Goal: Book appointment/travel/reservation: Book appointment/travel/reservation

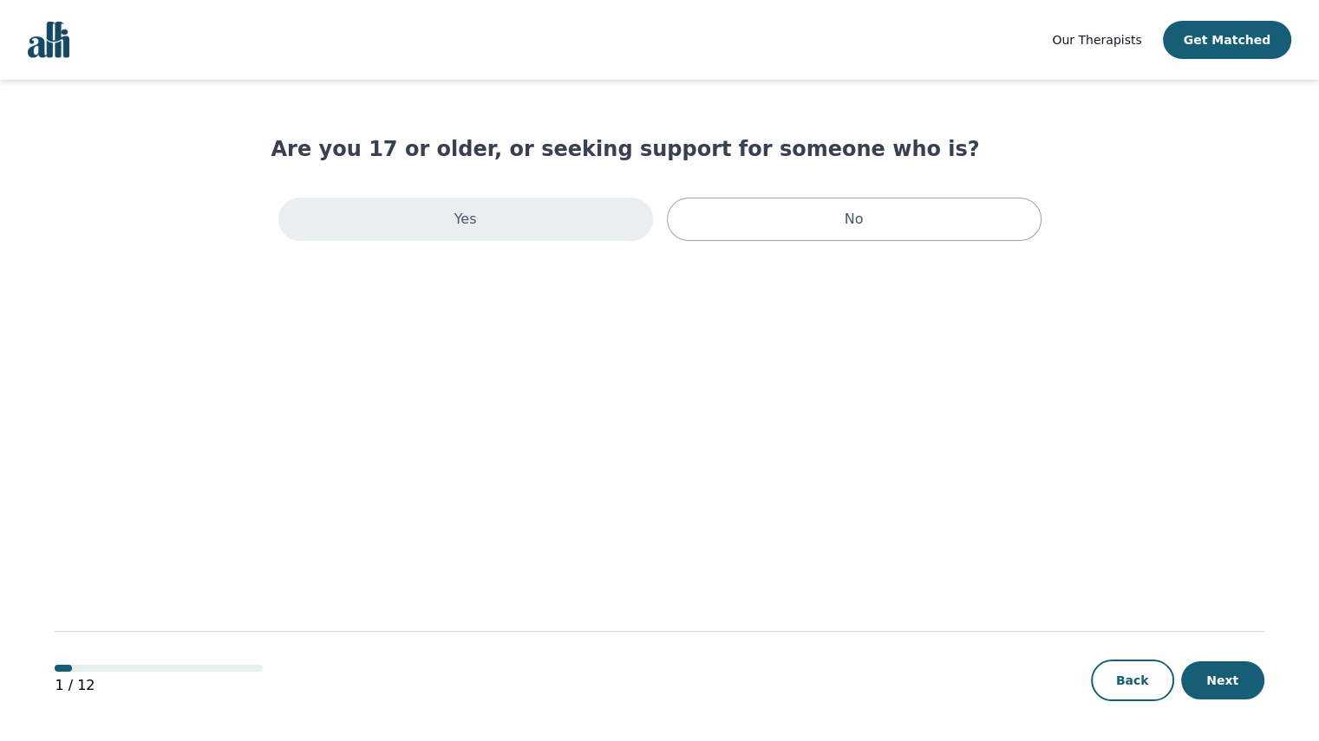
click at [603, 216] on div "Yes" at bounding box center [465, 219] width 375 height 43
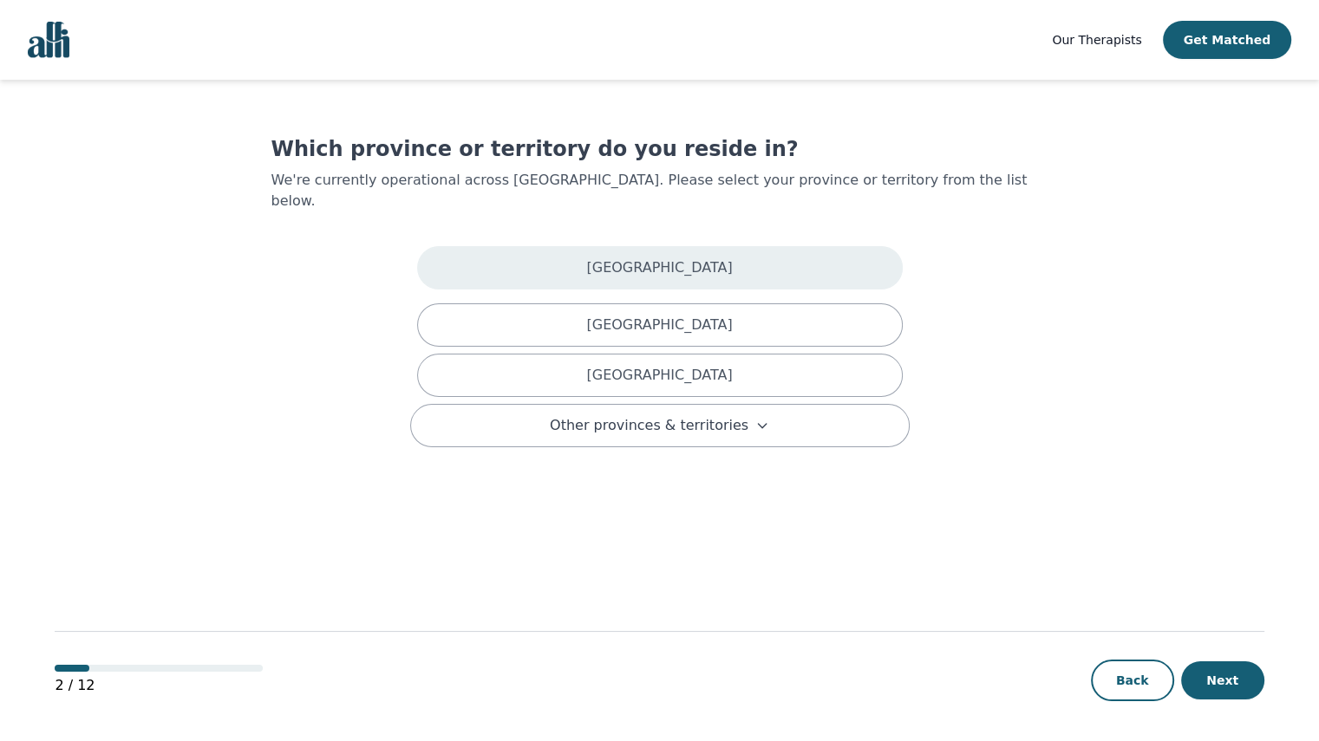
click at [697, 246] on div "[GEOGRAPHIC_DATA]" at bounding box center [660, 267] width 486 height 43
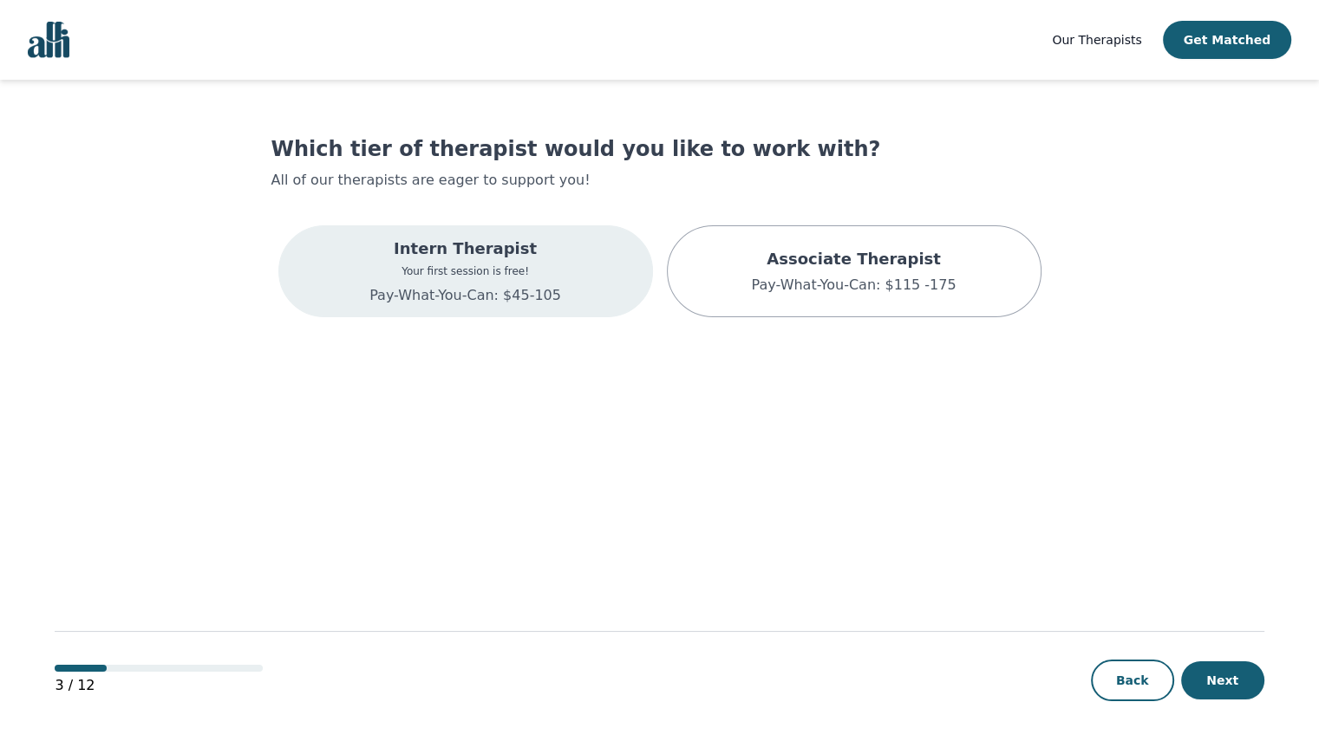
click at [602, 279] on div "Intern Therapist Your first session is free! Pay-What-You-Can: $45-105" at bounding box center [465, 271] width 375 height 92
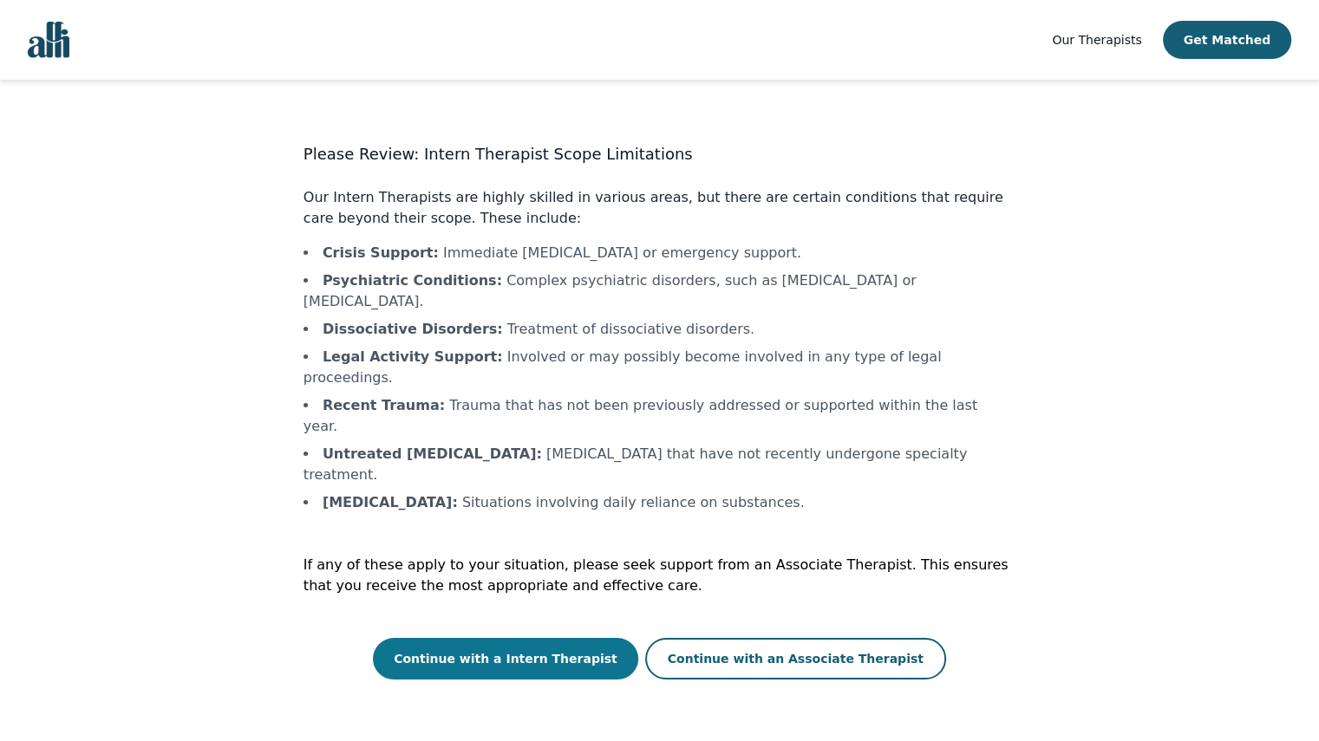
click at [591, 638] on button "Continue with a Intern Therapist" at bounding box center [505, 659] width 265 height 42
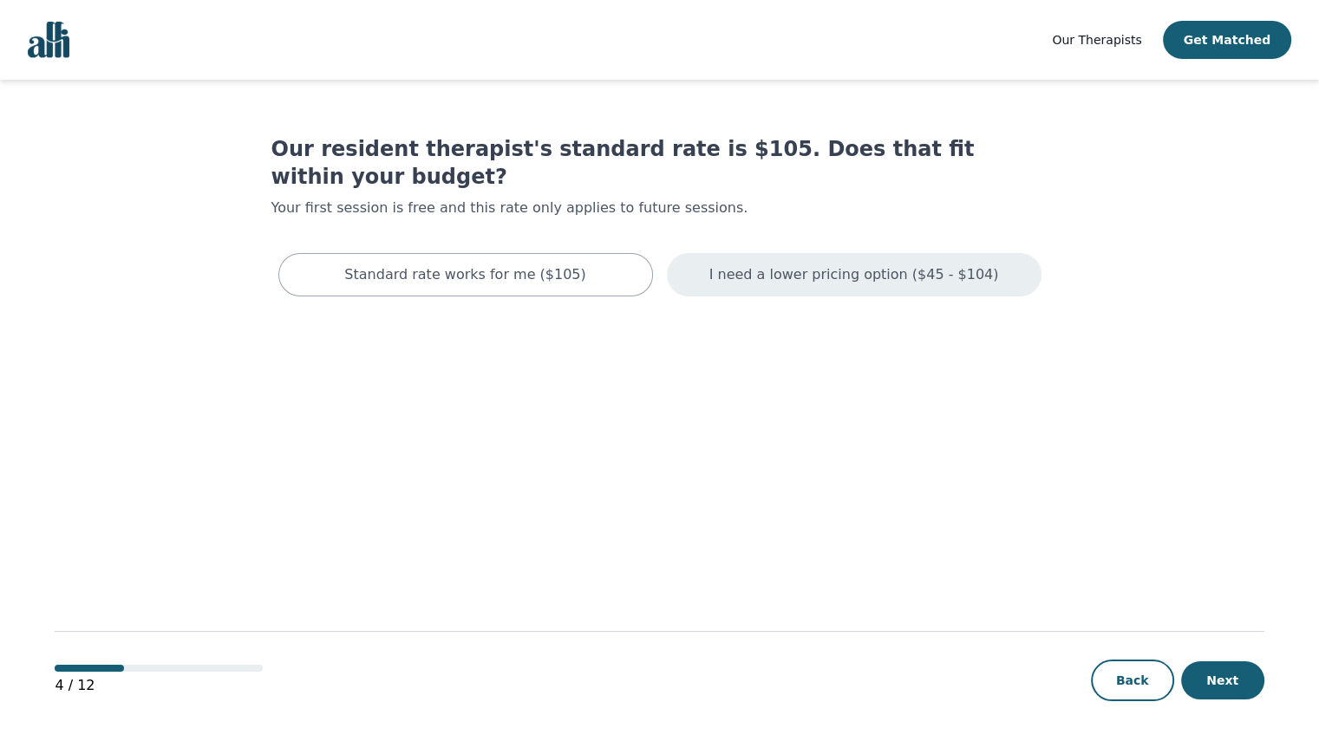
click at [800, 265] on p "I need a lower pricing option ($45 - $104)" at bounding box center [854, 275] width 290 height 21
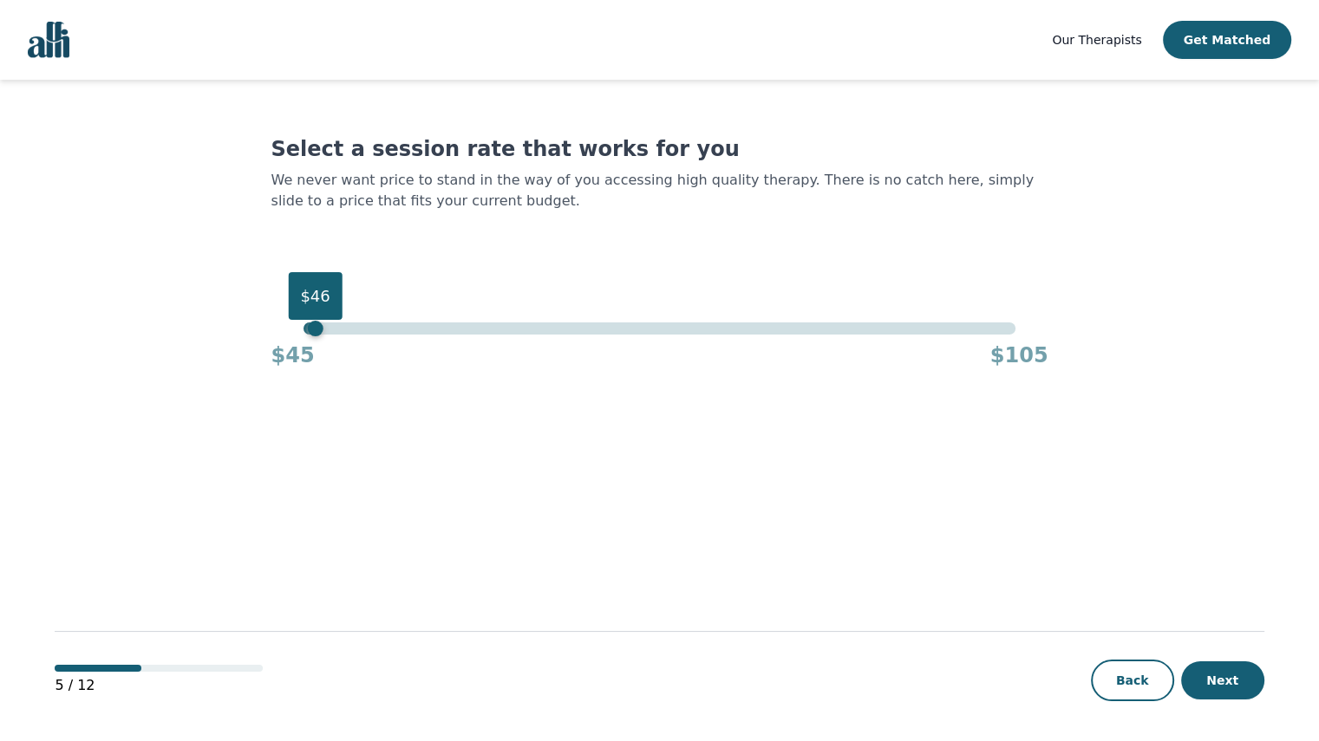
click at [315, 327] on div "$46" at bounding box center [660, 329] width 712 height 12
click at [1233, 683] on button "Next" at bounding box center [1222, 681] width 83 height 38
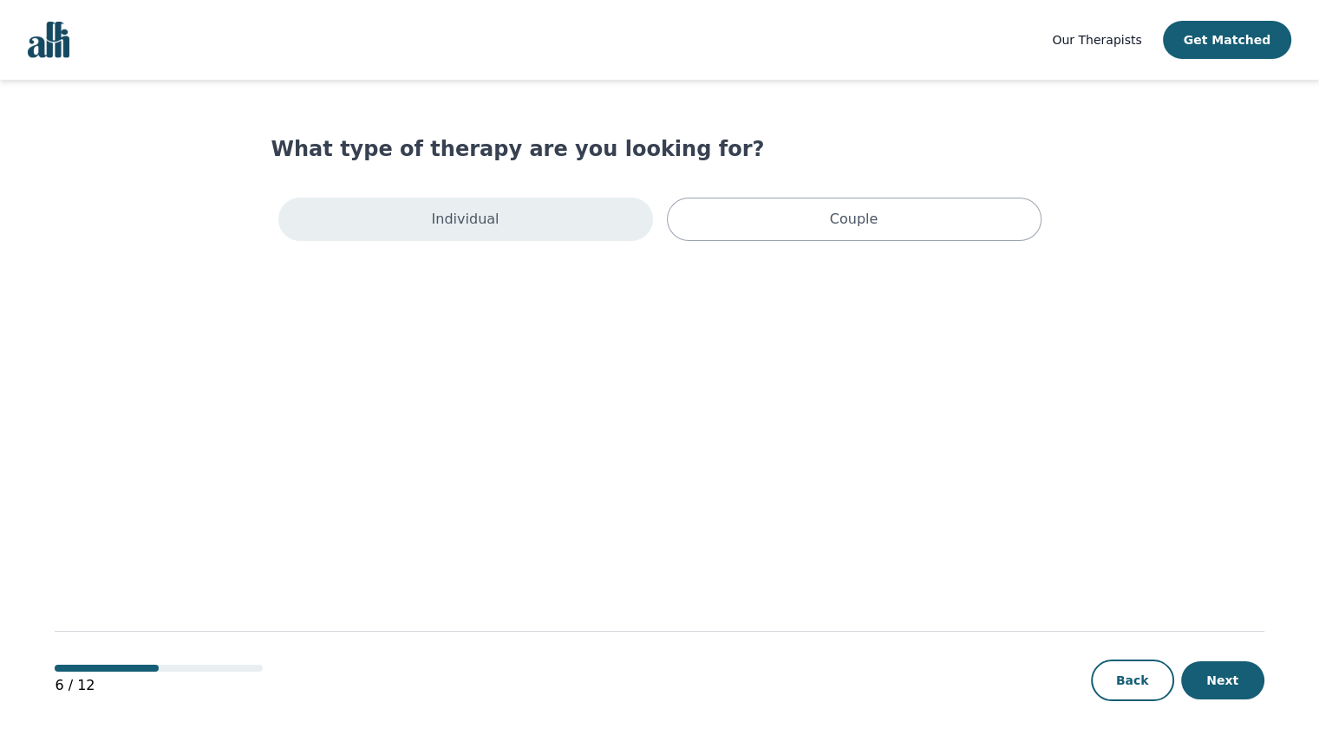
click at [563, 208] on div "Individual" at bounding box center [465, 219] width 375 height 43
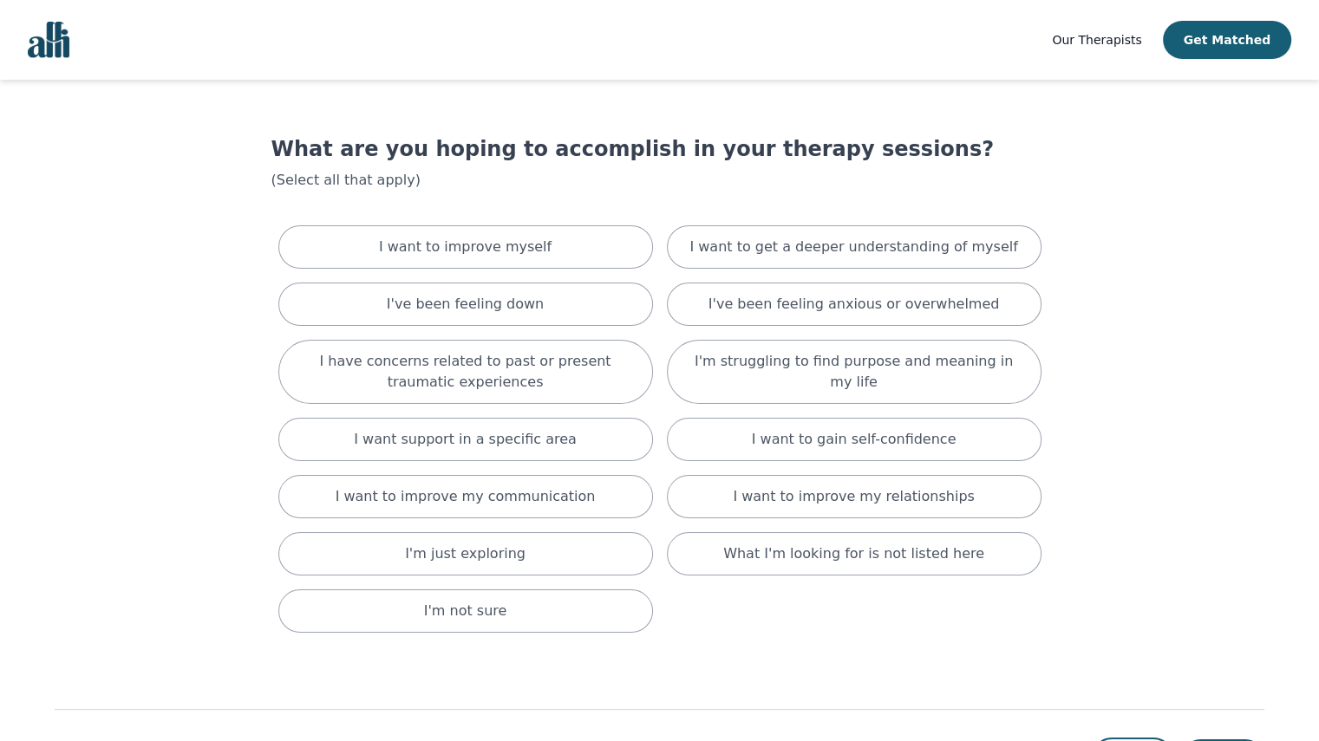
scroll to position [76, 0]
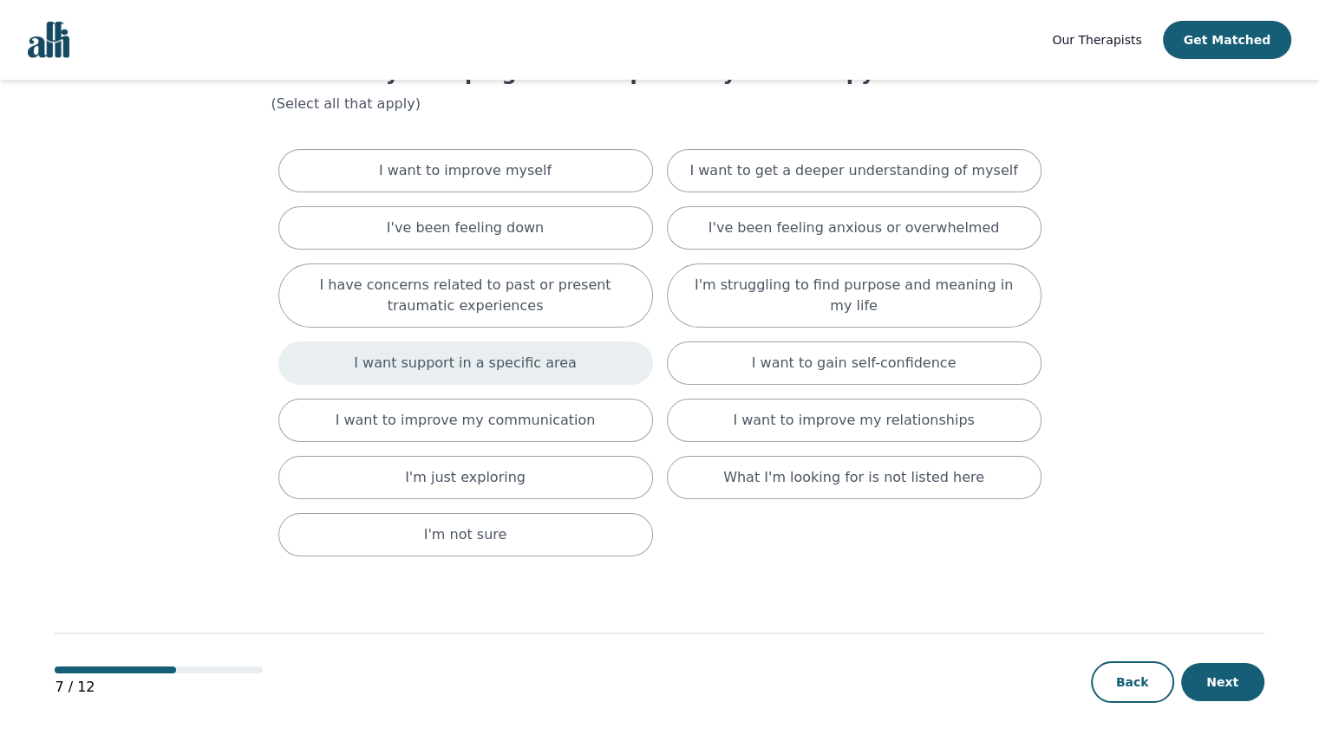
click at [583, 366] on div "I want support in a specific area" at bounding box center [465, 363] width 375 height 43
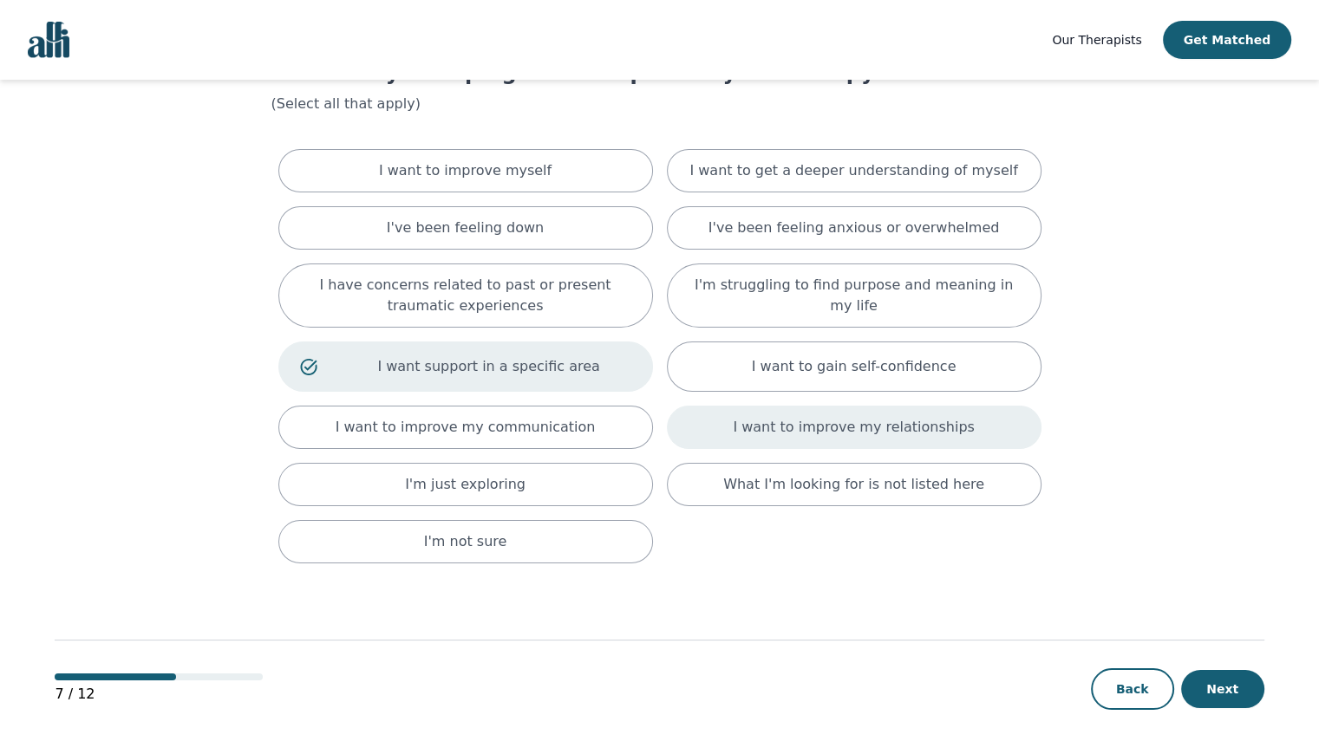
click at [739, 422] on div "I want to improve my relationships" at bounding box center [854, 427] width 375 height 43
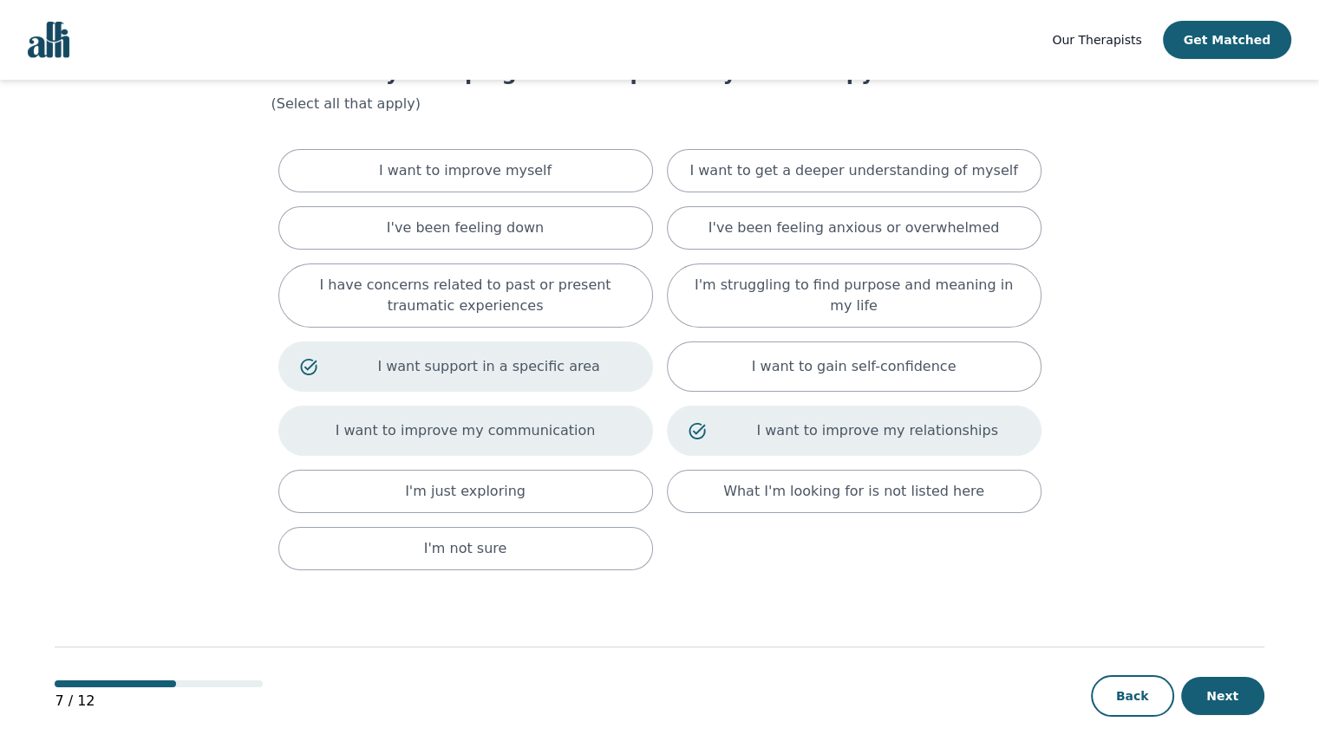
click at [595, 439] on div "I want to improve my communication" at bounding box center [465, 431] width 375 height 50
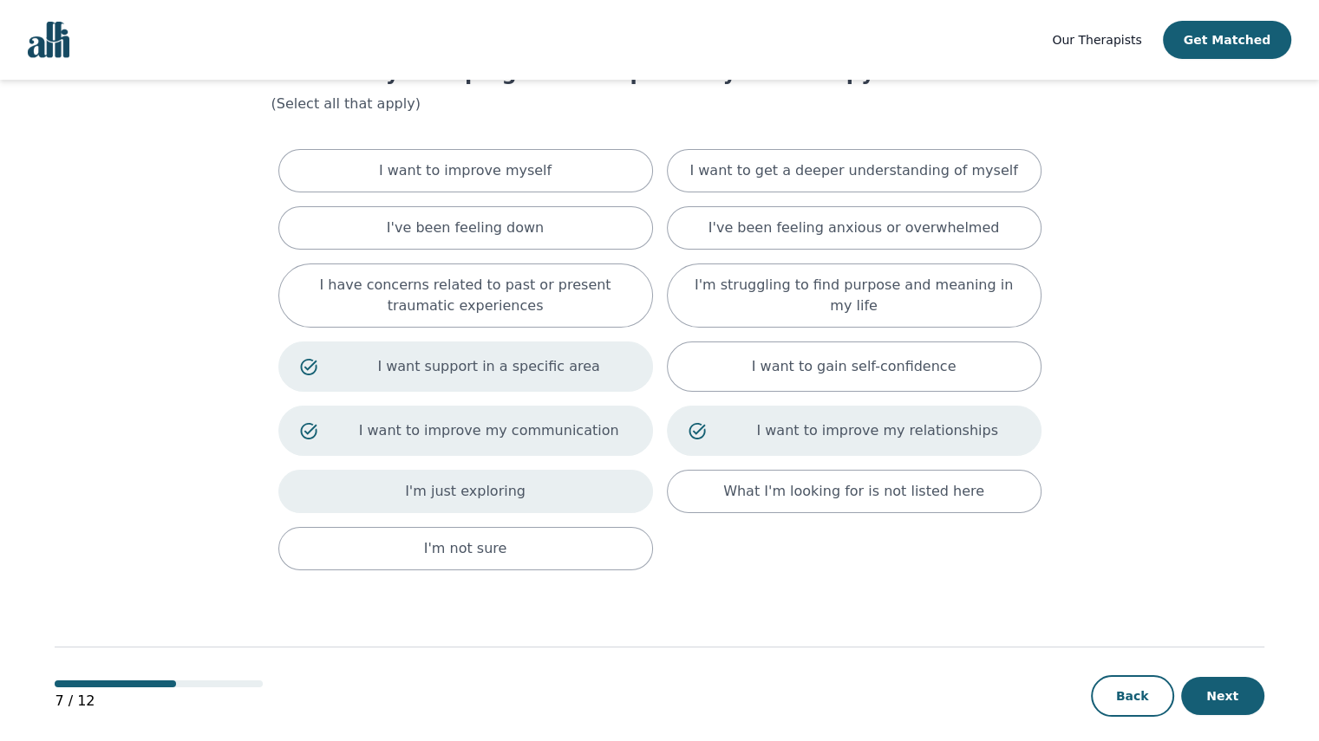
click at [586, 483] on div "I'm just exploring" at bounding box center [465, 491] width 375 height 43
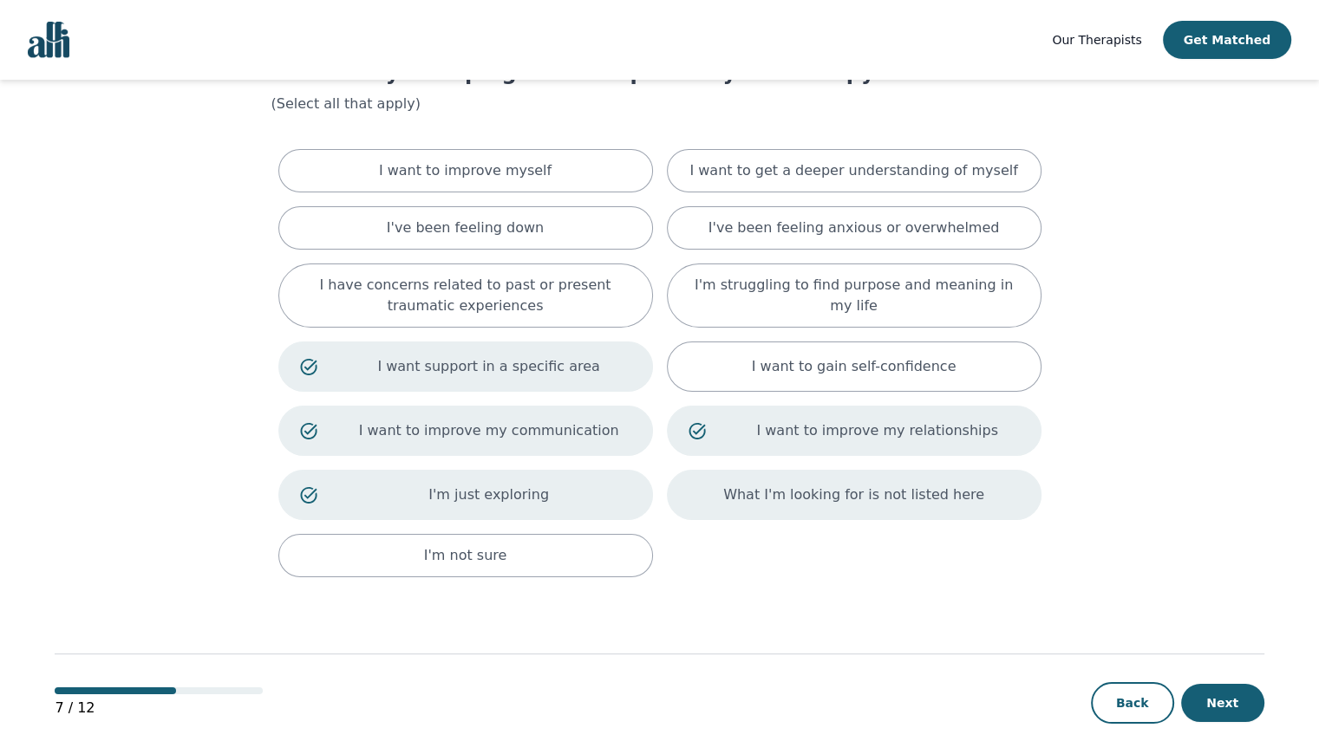
click at [839, 485] on p "What I'm looking for is not listed here" at bounding box center [853, 495] width 261 height 21
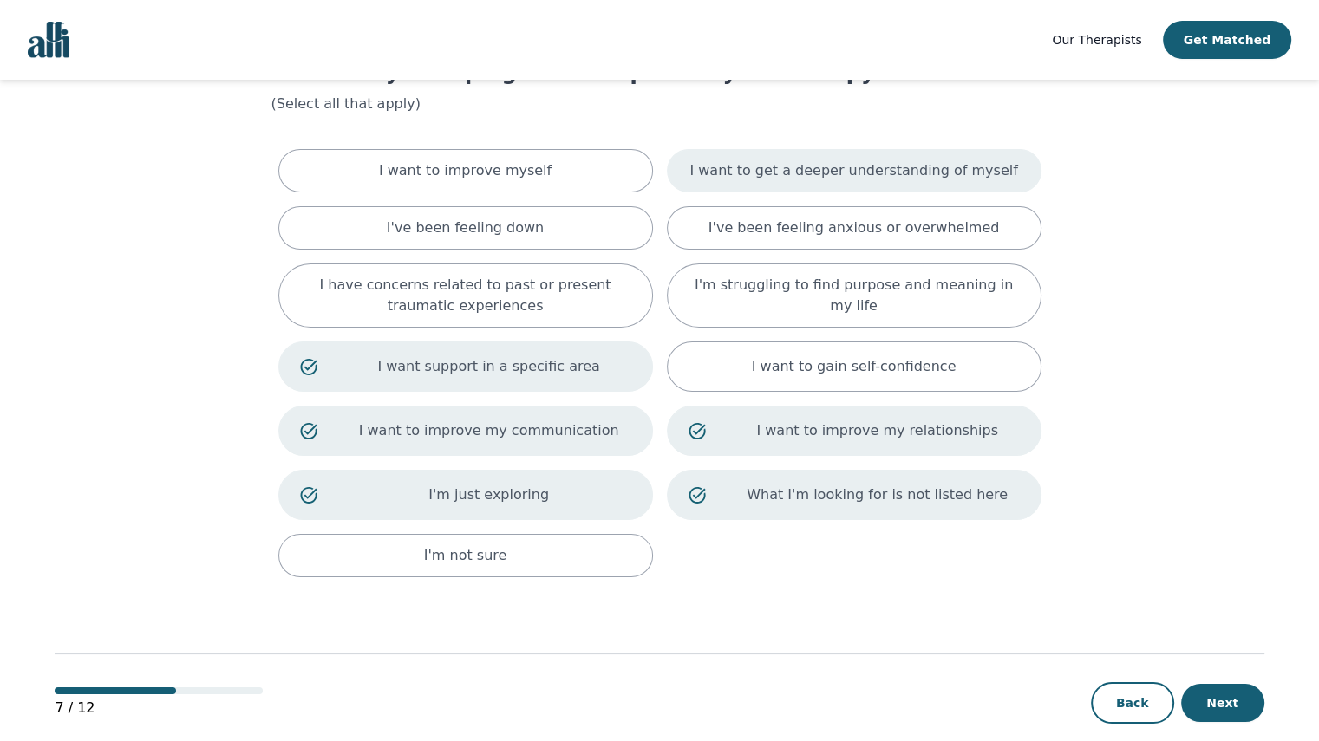
click at [704, 186] on div "I want to get a deeper understanding of myself" at bounding box center [854, 170] width 375 height 43
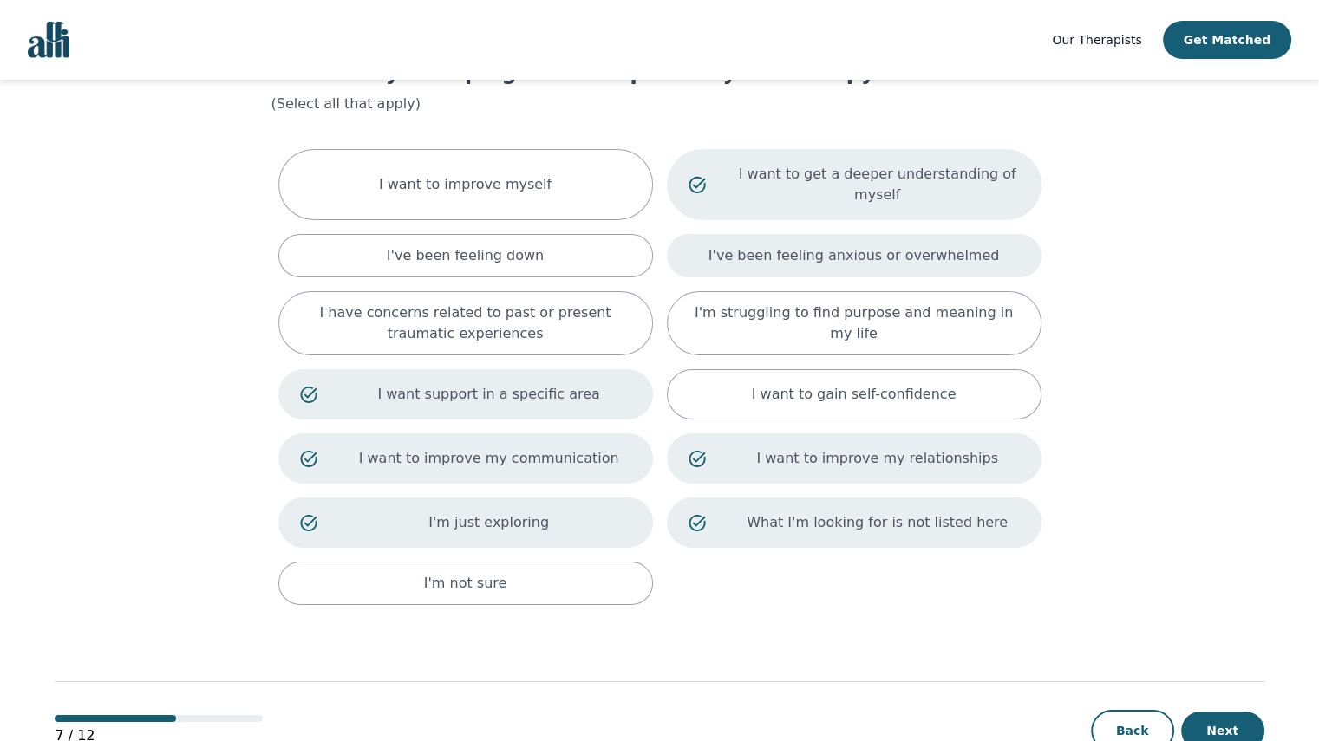
click at [702, 234] on div "I've been feeling anxious or overwhelmed" at bounding box center [854, 255] width 375 height 43
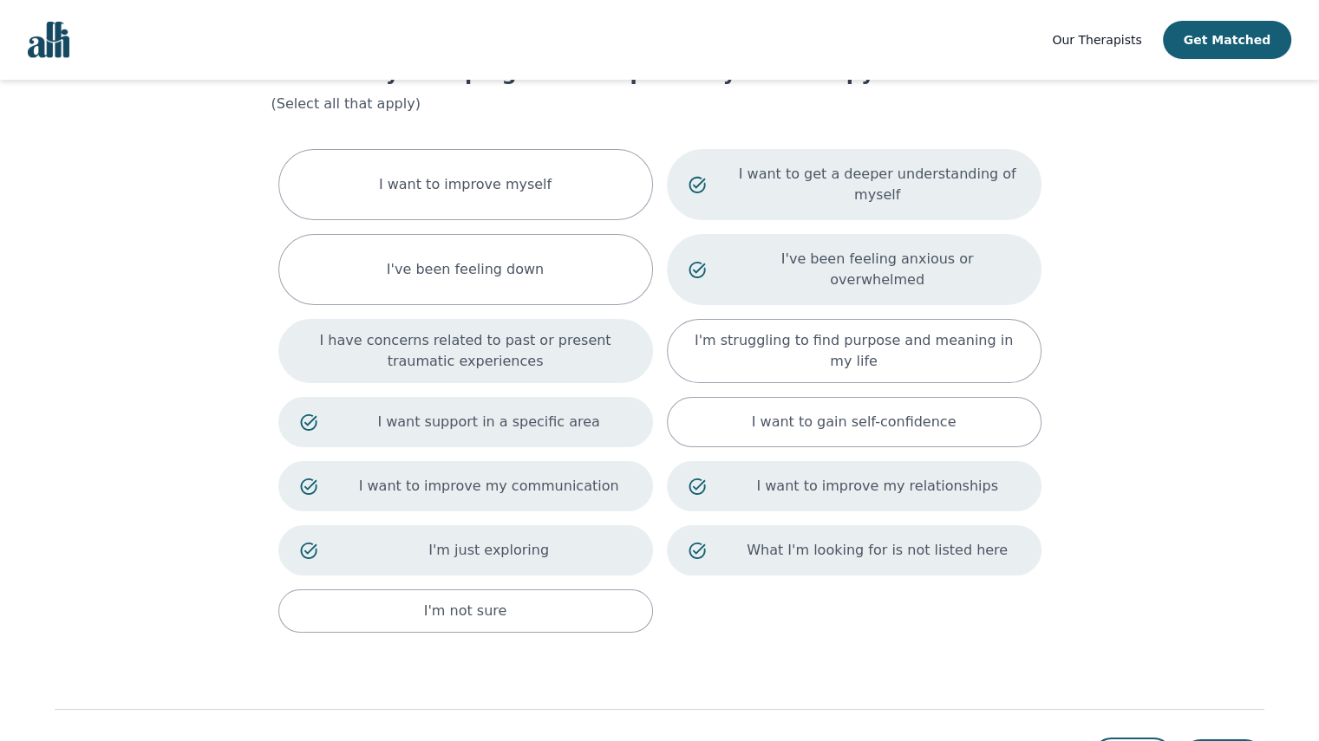
click at [601, 330] on p "I have concerns related to past or present traumatic experiences" at bounding box center [465, 351] width 331 height 42
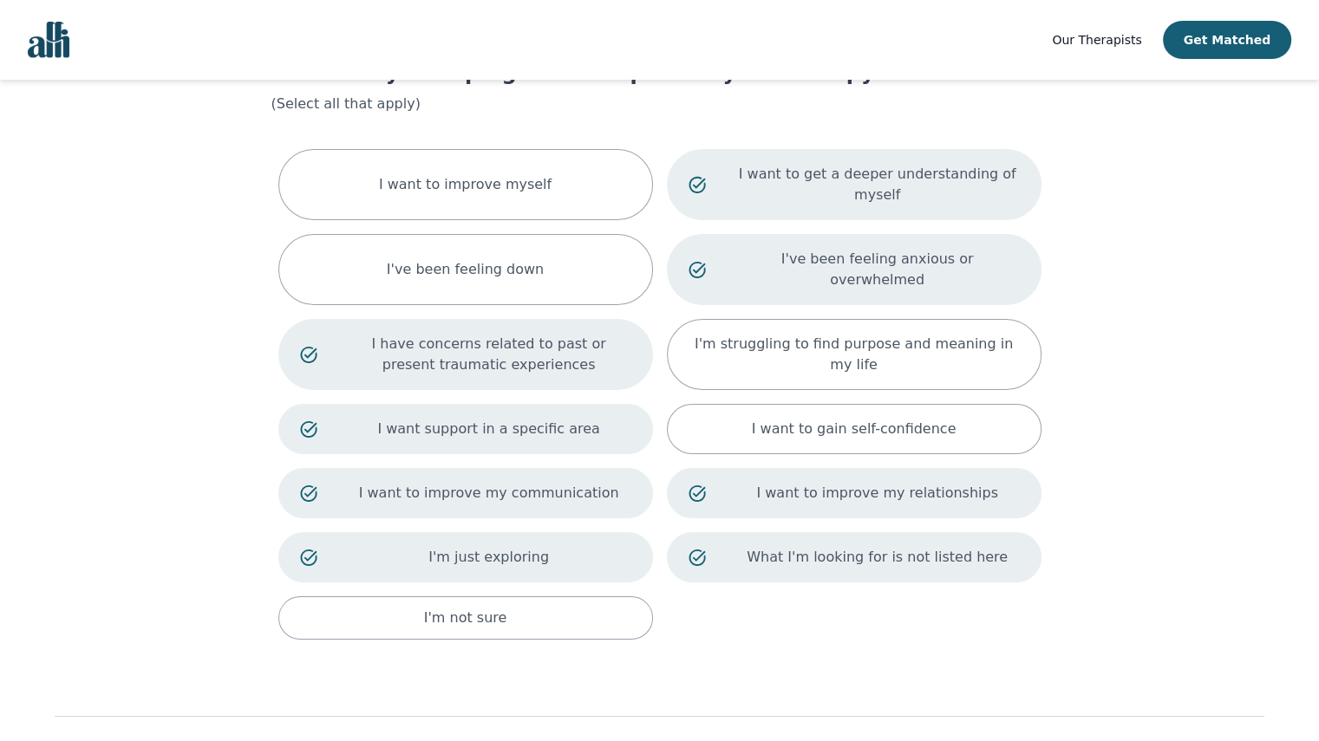
scroll to position [118, 0]
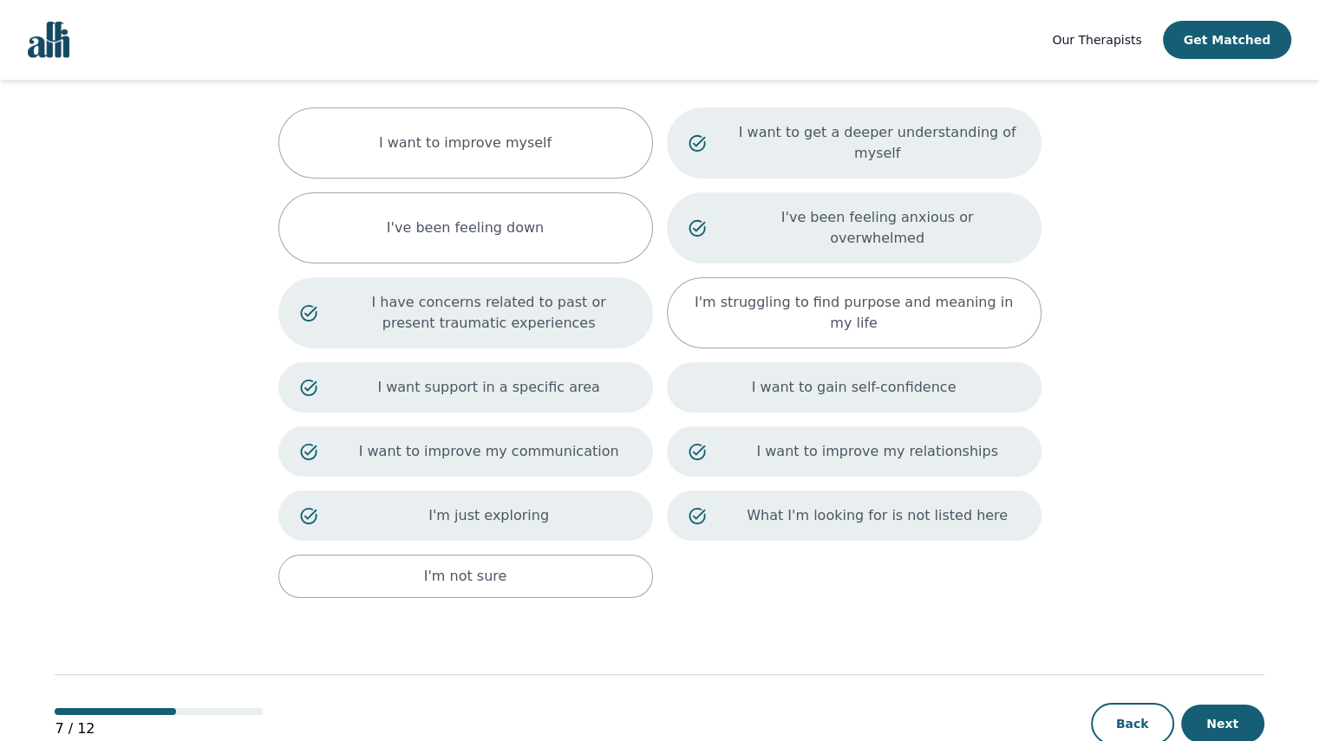
click at [1009, 363] on div "I want to gain self-confidence" at bounding box center [854, 388] width 375 height 50
click at [1224, 705] on button "Next" at bounding box center [1222, 724] width 83 height 38
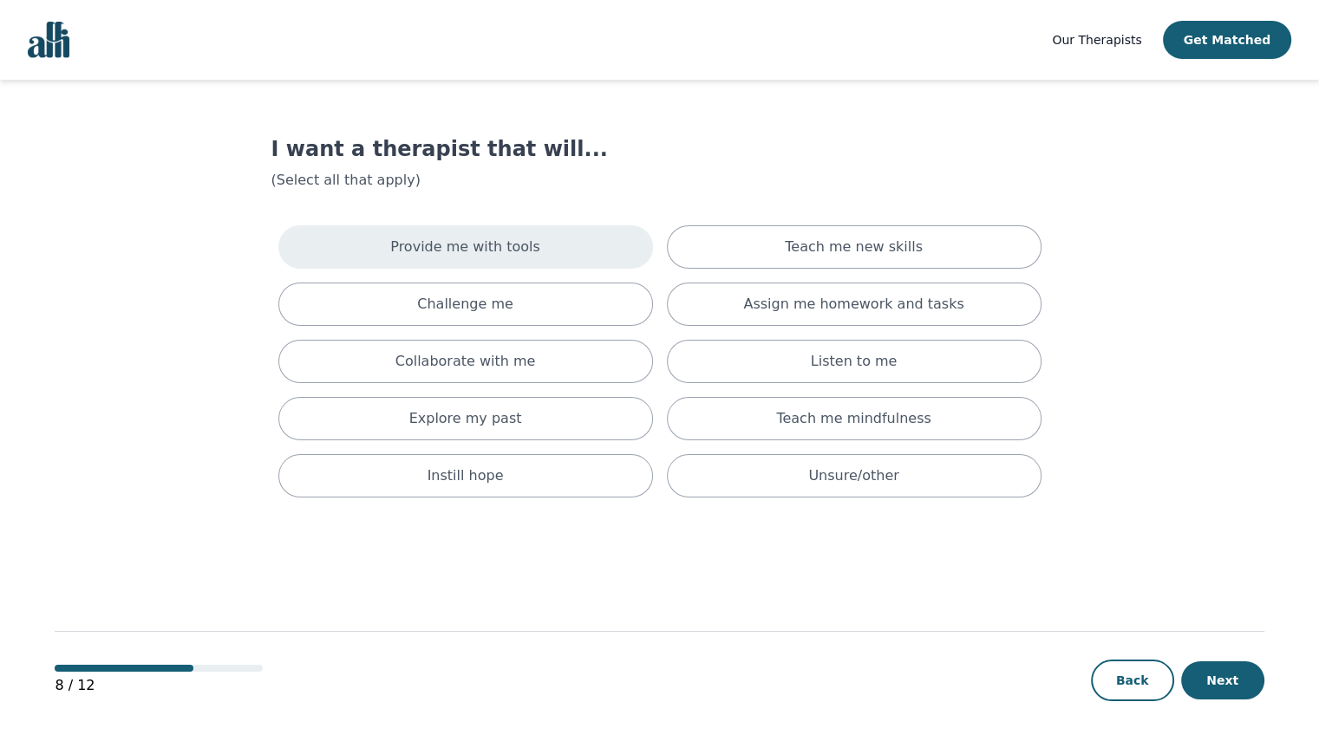
click at [593, 246] on div "Provide me with tools" at bounding box center [465, 246] width 375 height 43
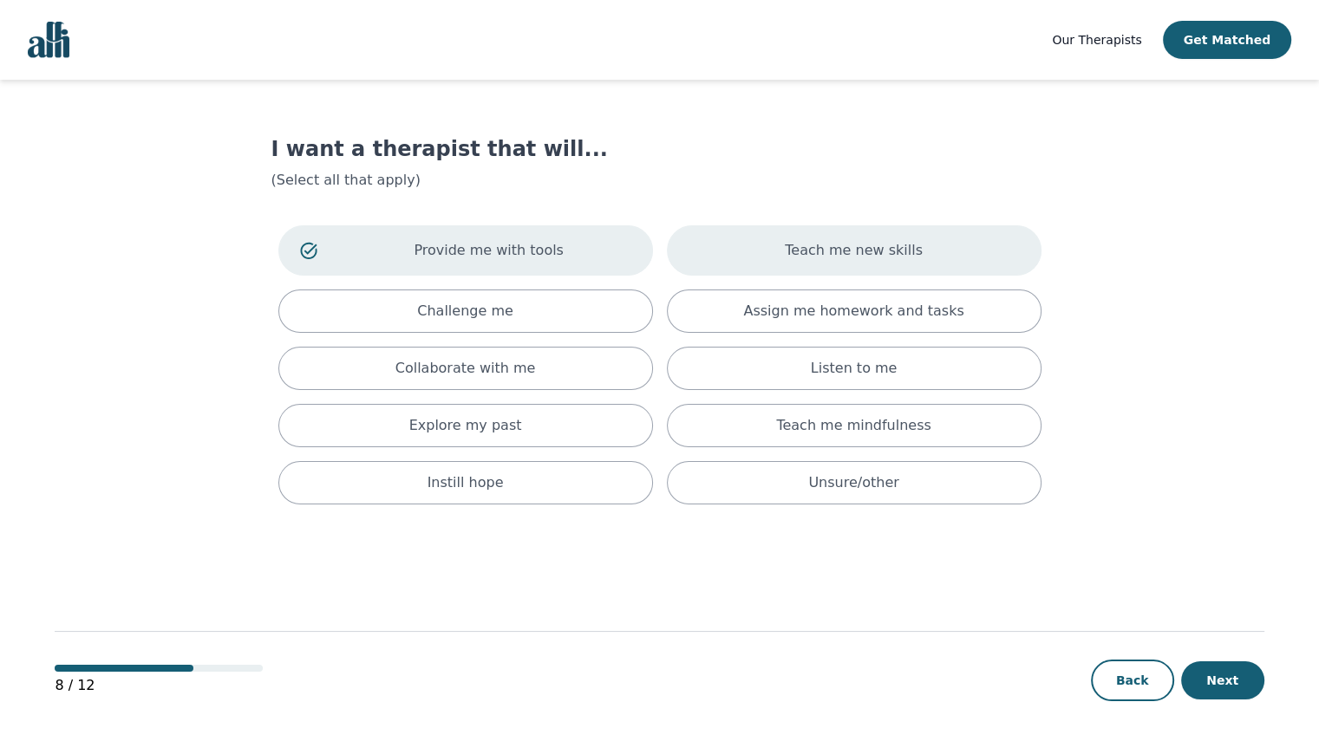
click at [676, 251] on div "Teach me new skills" at bounding box center [854, 250] width 375 height 50
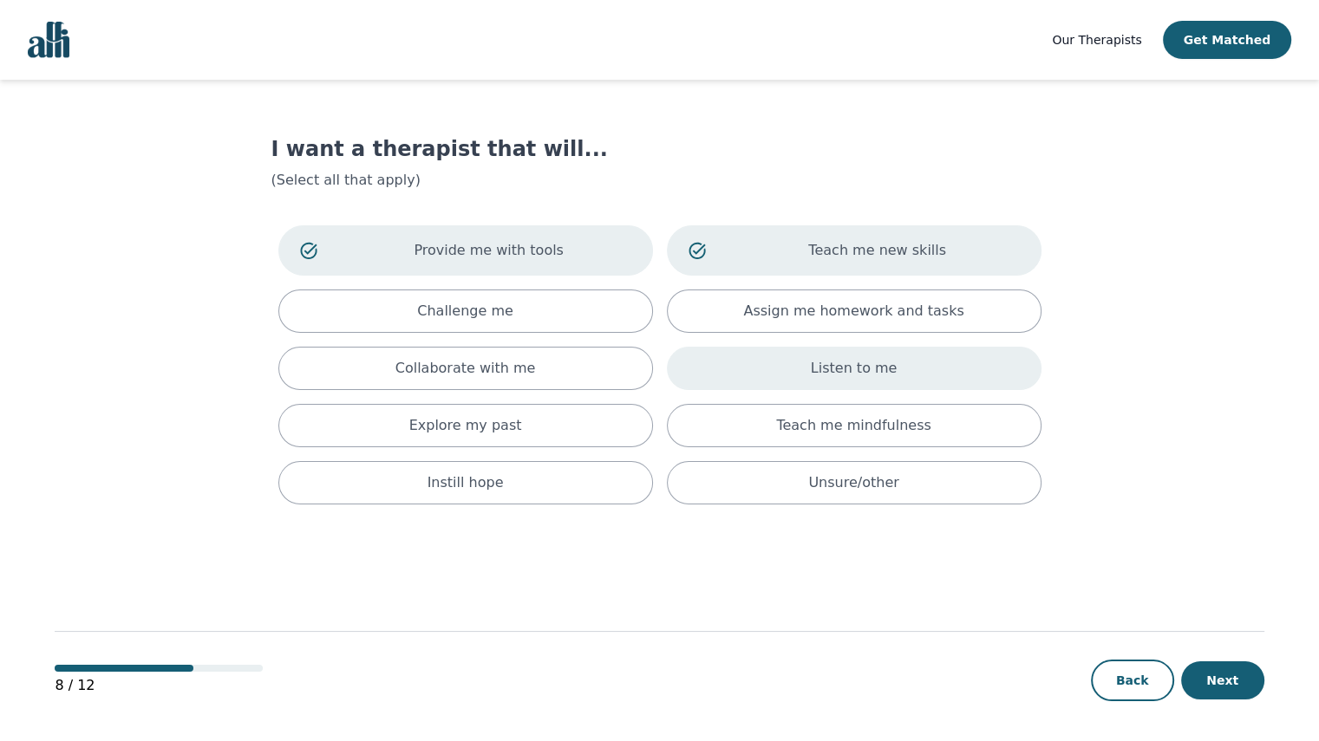
click at [722, 364] on div "Listen to me" at bounding box center [854, 368] width 375 height 43
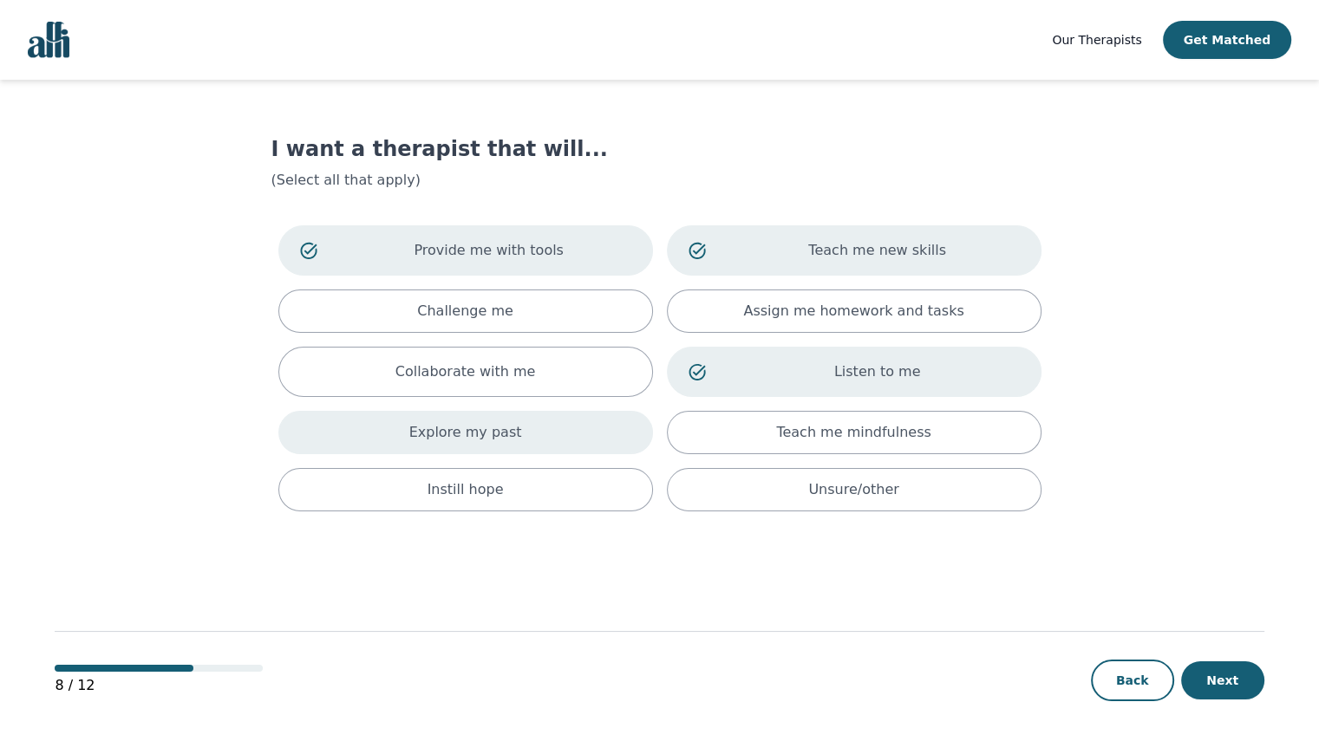
click at [645, 445] on div "Explore my past" at bounding box center [465, 432] width 375 height 43
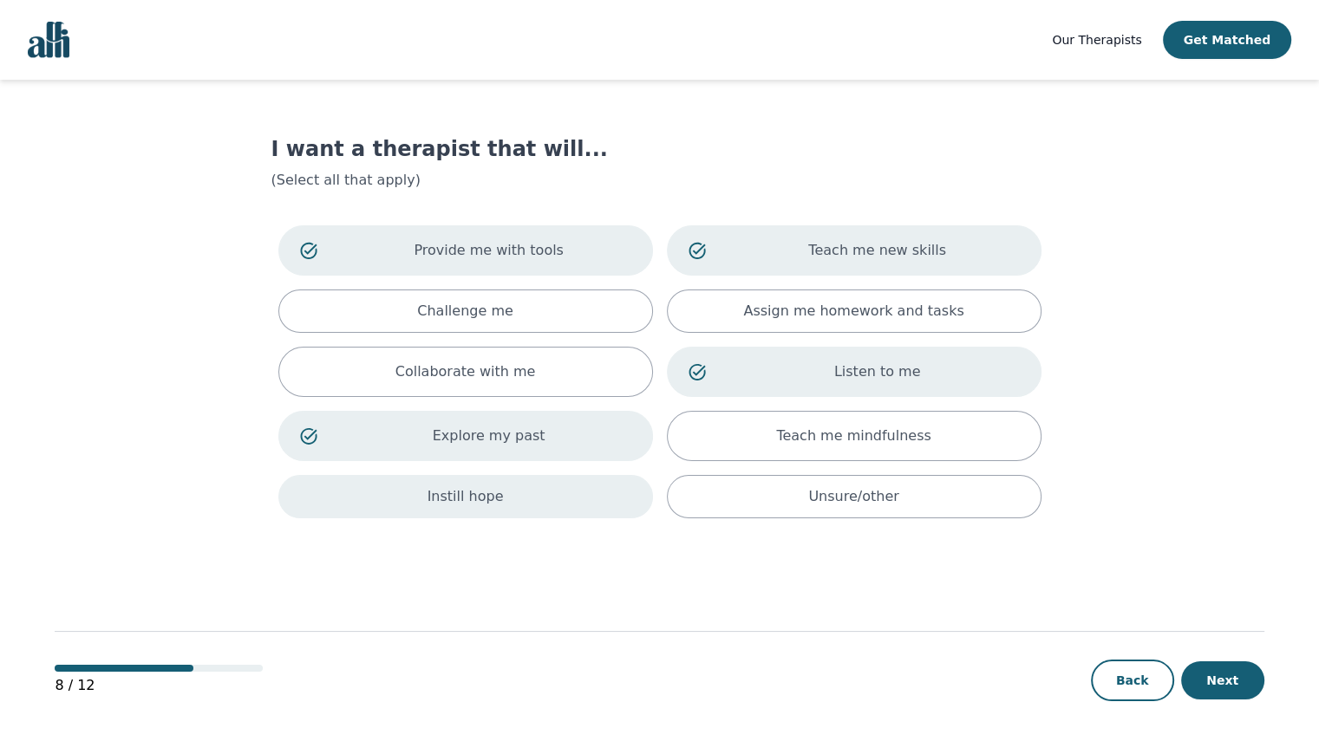
click at [622, 504] on div "Instill hope" at bounding box center [465, 496] width 375 height 43
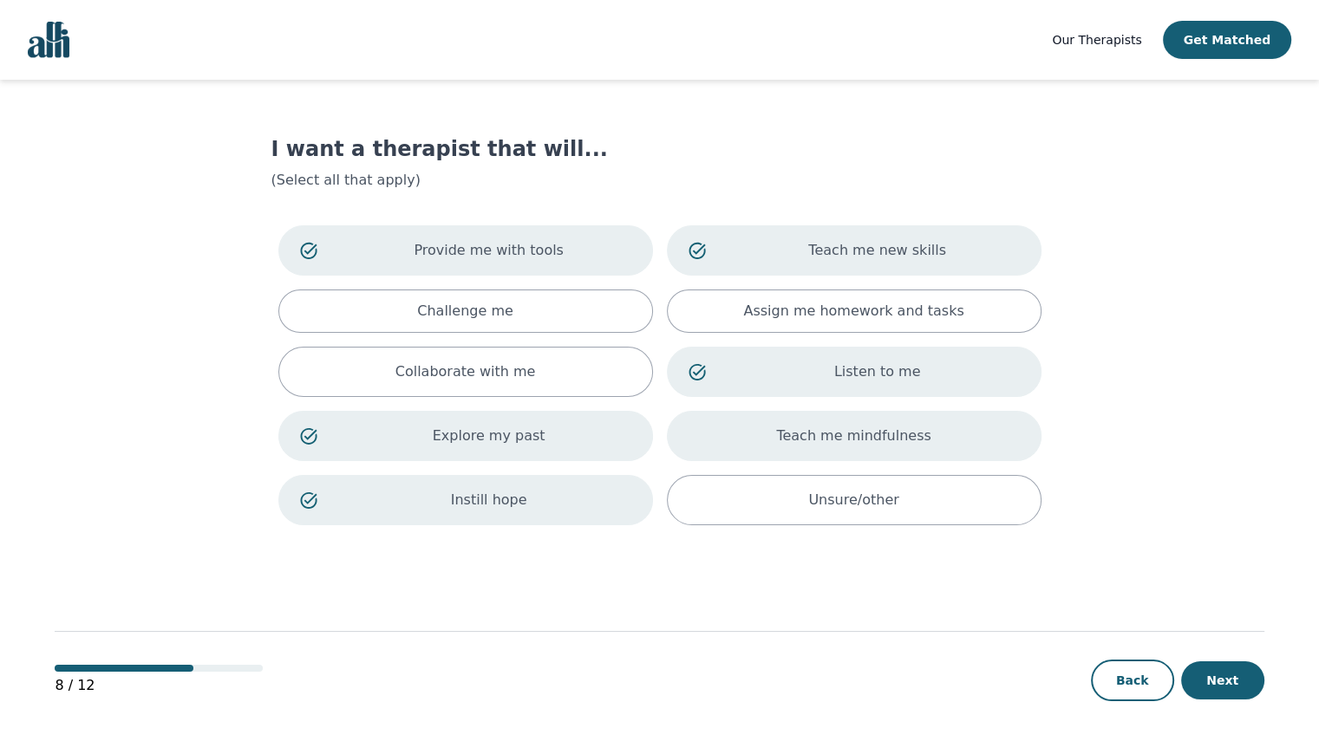
click at [748, 436] on div "Teach me mindfulness" at bounding box center [854, 436] width 375 height 50
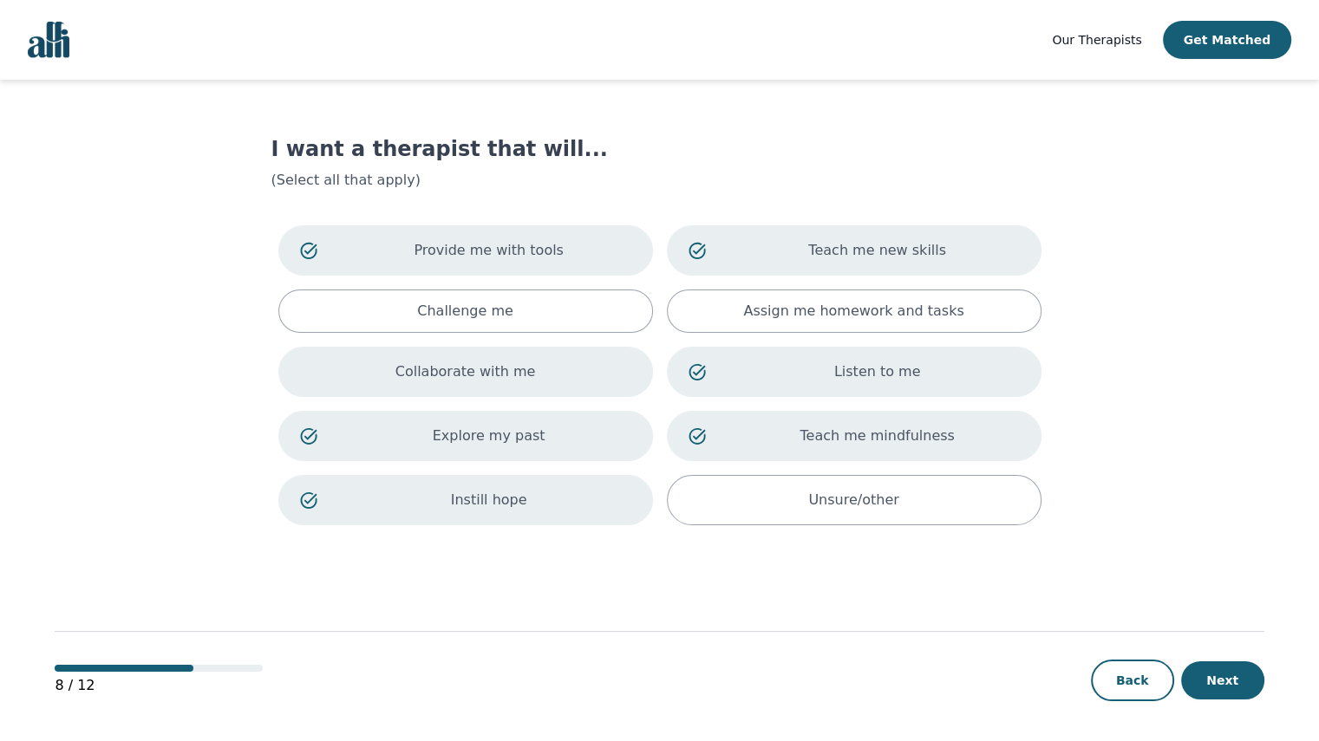
click at [590, 358] on div "Collaborate with me" at bounding box center [465, 372] width 375 height 50
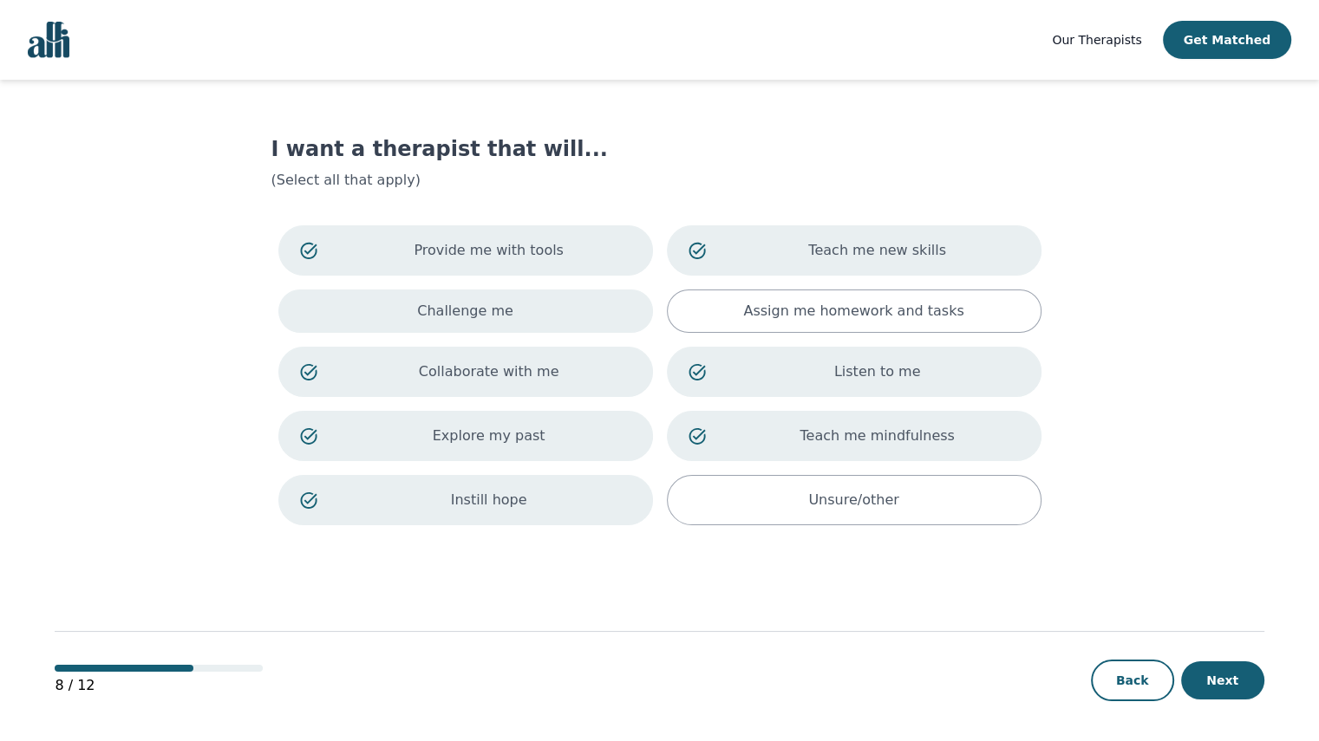
click at [605, 315] on div "Challenge me" at bounding box center [465, 311] width 375 height 43
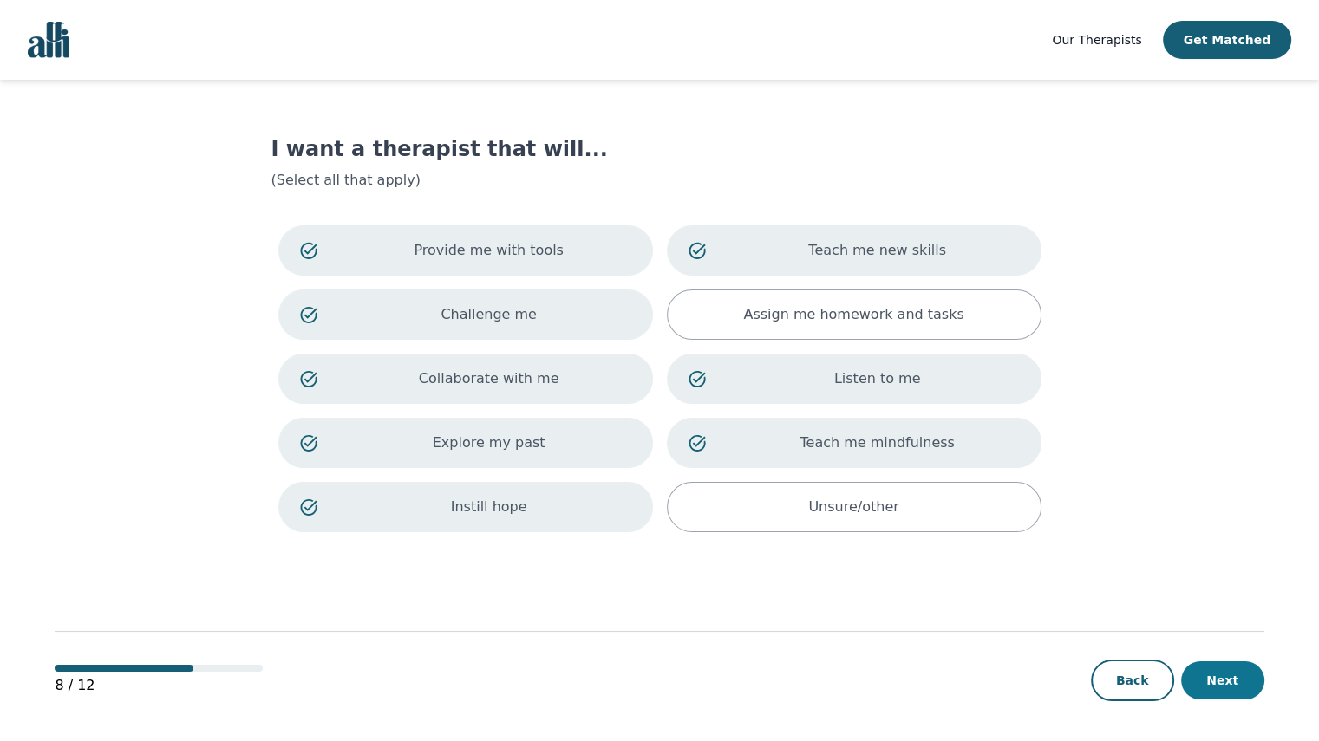
click at [1193, 666] on button "Next" at bounding box center [1222, 681] width 83 height 38
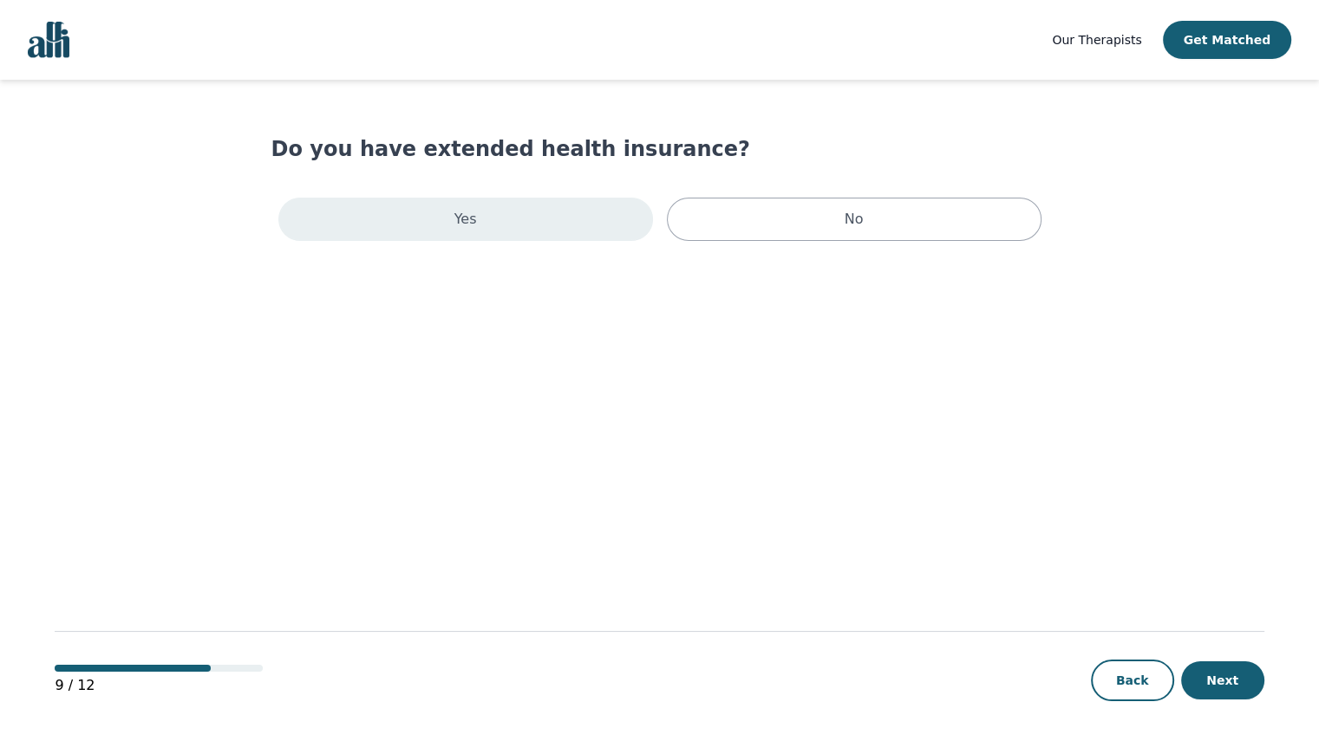
click at [600, 227] on div "Yes" at bounding box center [465, 219] width 375 height 43
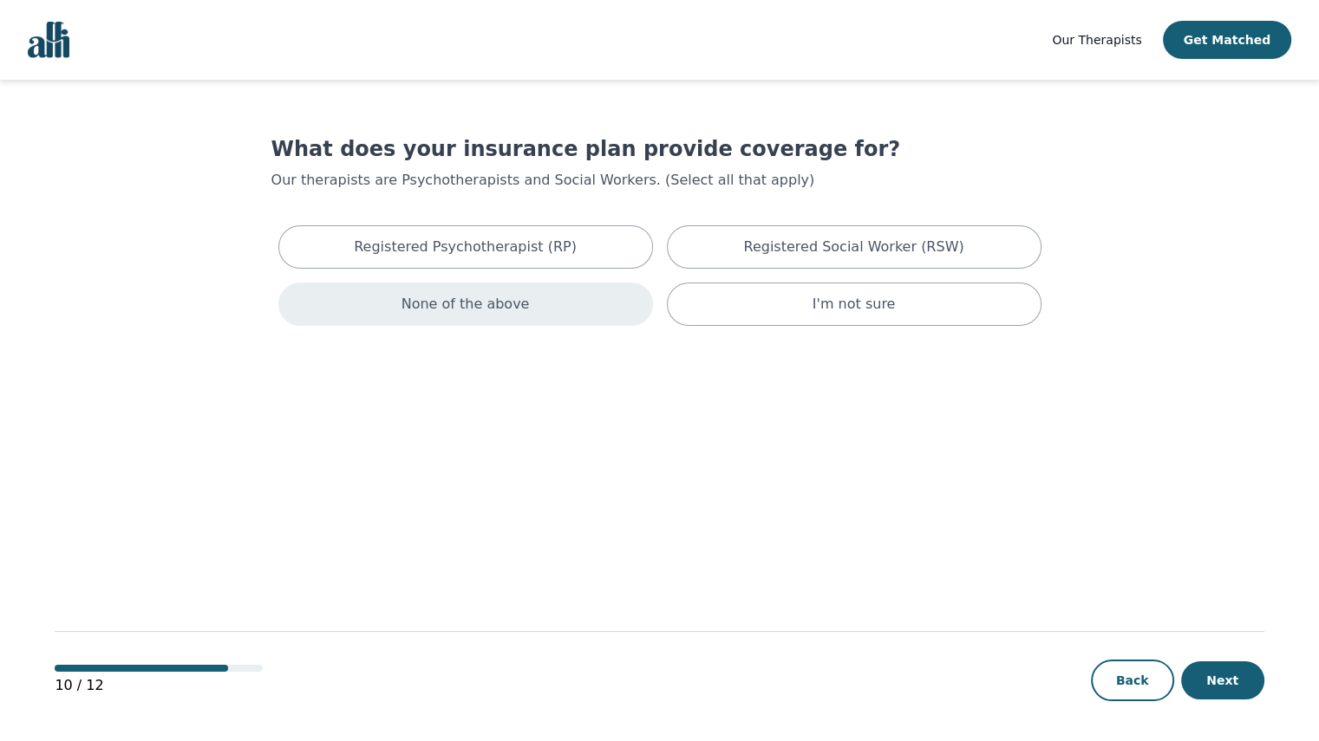
click at [642, 300] on div "None of the above" at bounding box center [465, 304] width 375 height 43
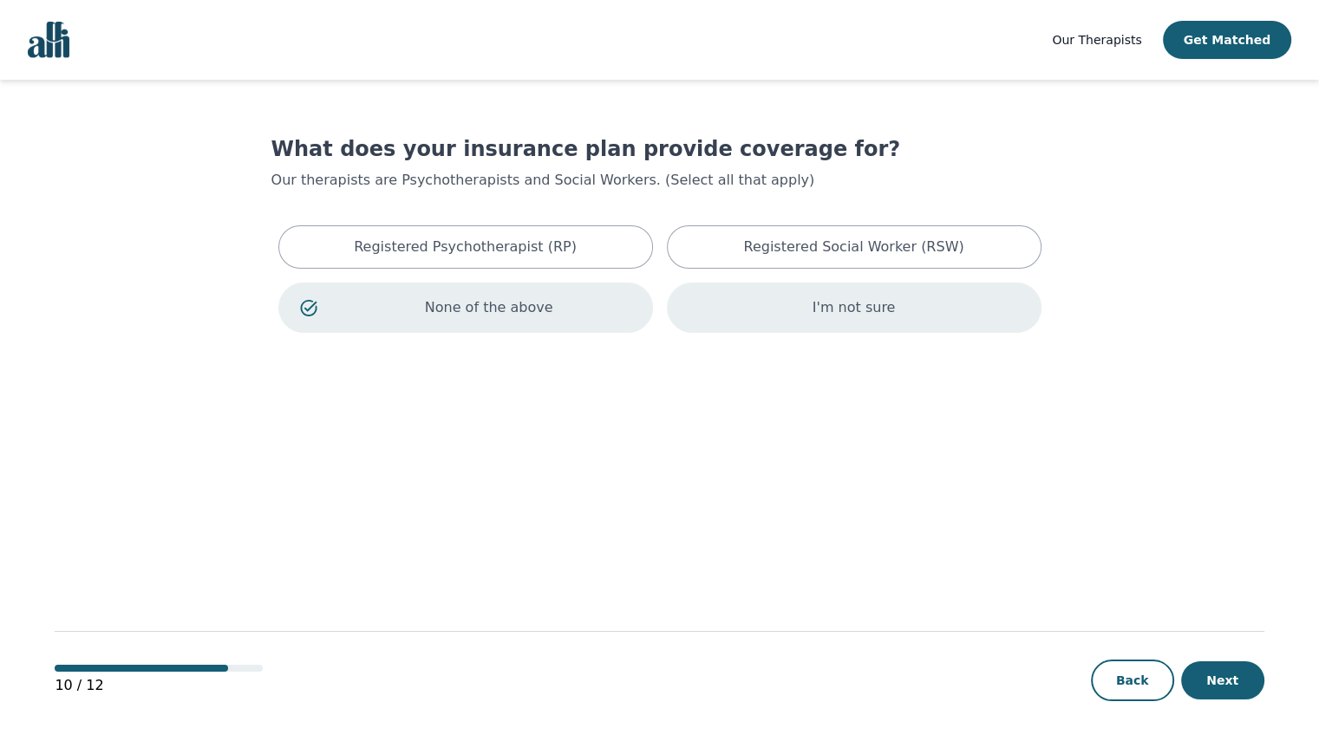
click at [745, 314] on div "I'm not sure" at bounding box center [854, 308] width 375 height 50
click at [617, 312] on p "None of the above" at bounding box center [489, 307] width 284 height 21
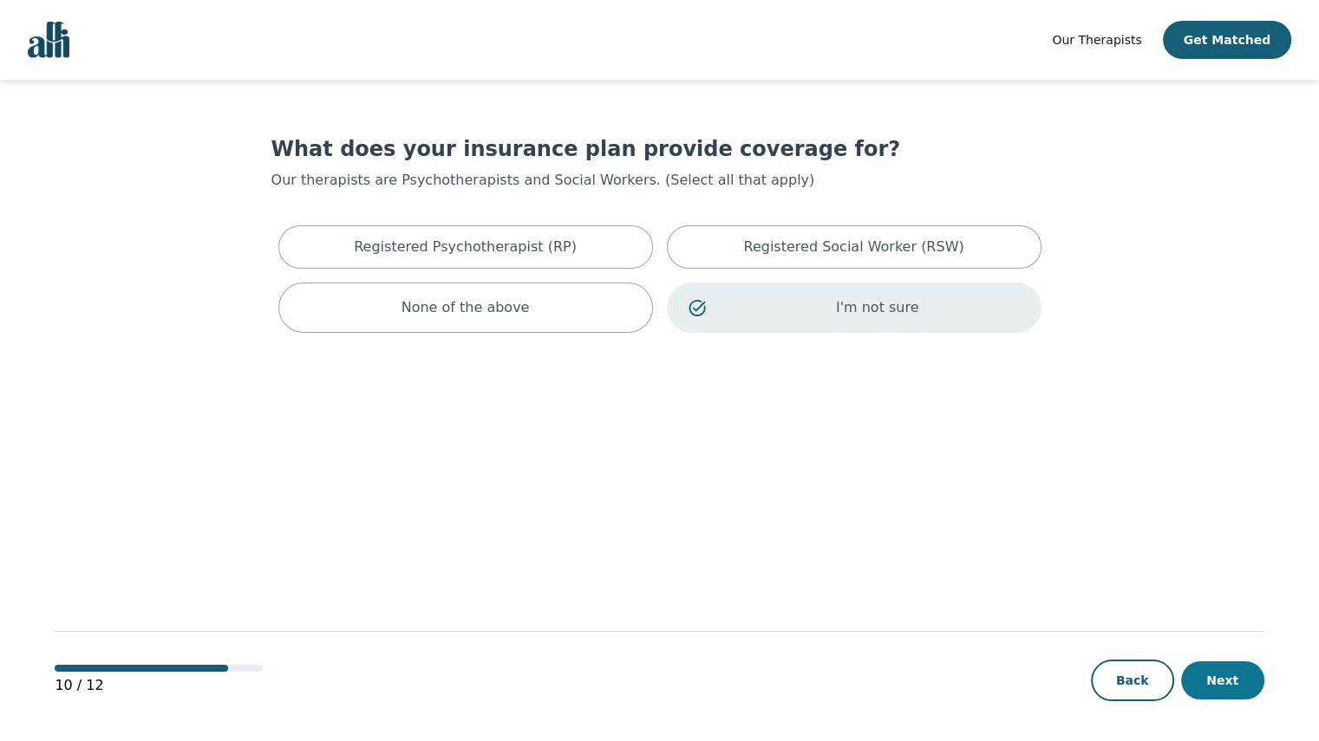
click at [1221, 682] on button "Next" at bounding box center [1222, 681] width 83 height 38
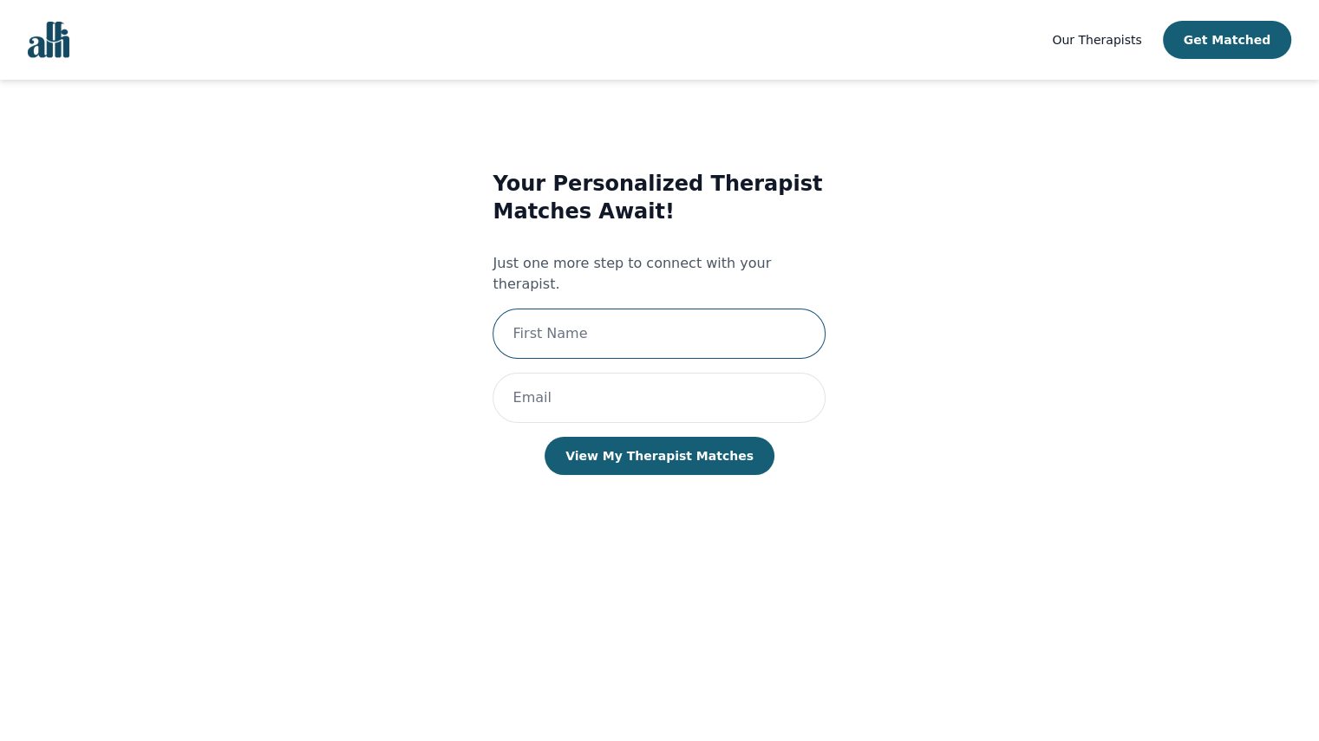
click at [700, 309] on input "text" at bounding box center [659, 334] width 333 height 50
type input "Nagla"
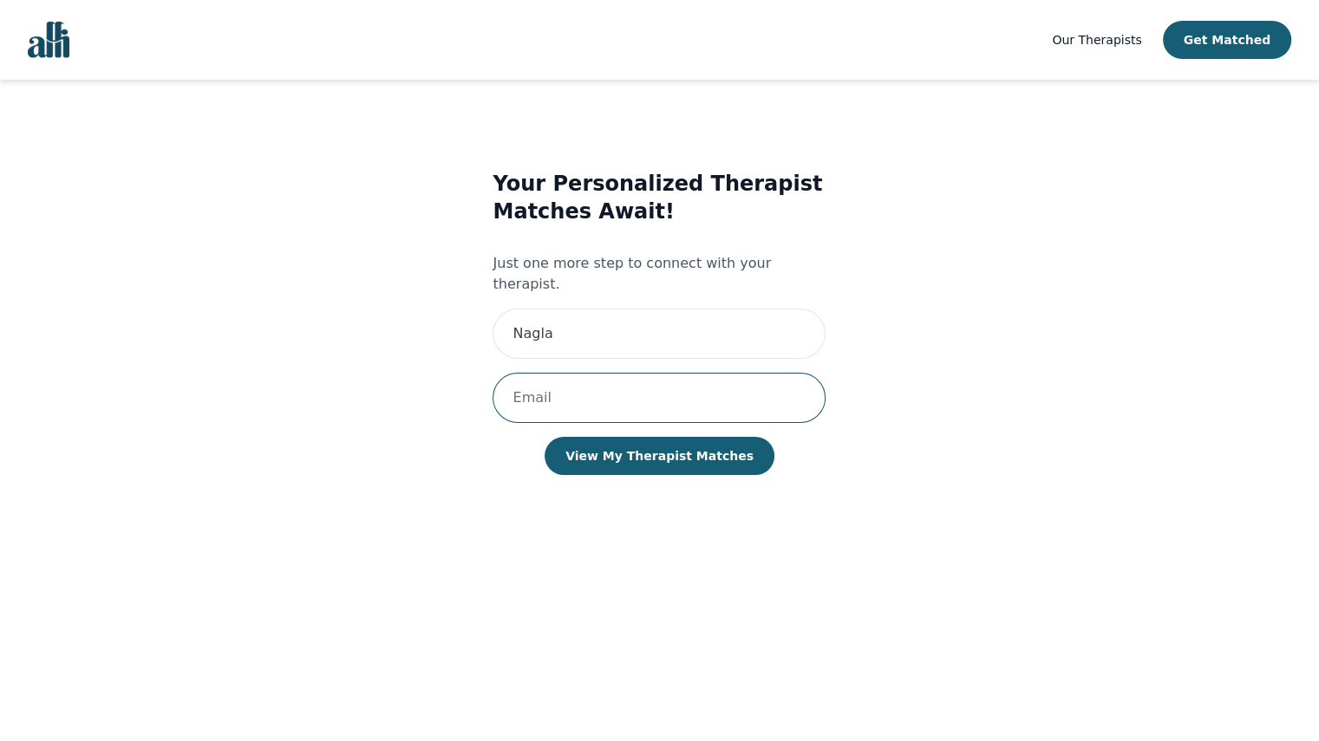
click at [666, 382] on input "email" at bounding box center [659, 398] width 333 height 50
type input "[EMAIL_ADDRESS][DOMAIN_NAME]"
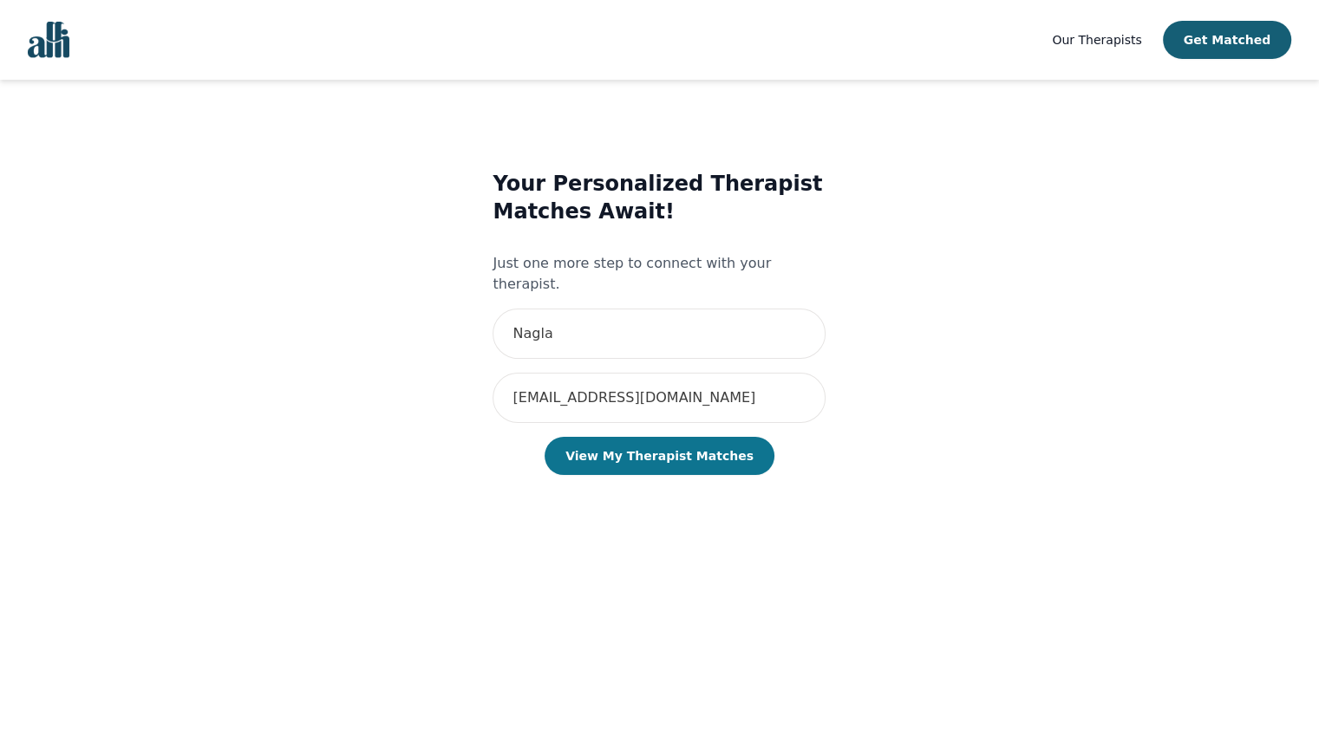
click at [683, 437] on button "View My Therapist Matches" at bounding box center [660, 456] width 230 height 38
